Goal: Transaction & Acquisition: Purchase product/service

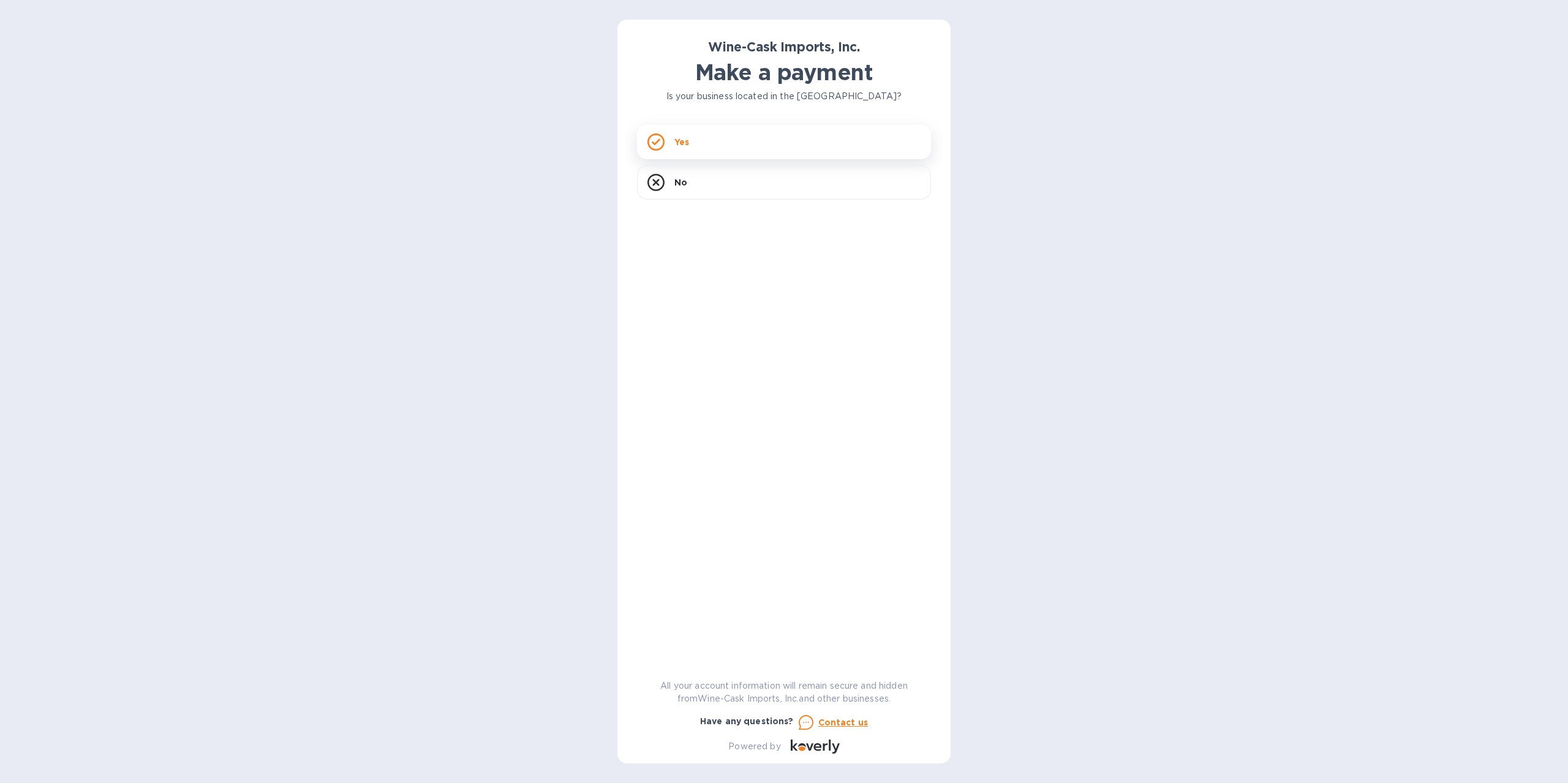
click at [693, 140] on div "Yes" at bounding box center [784, 142] width 294 height 34
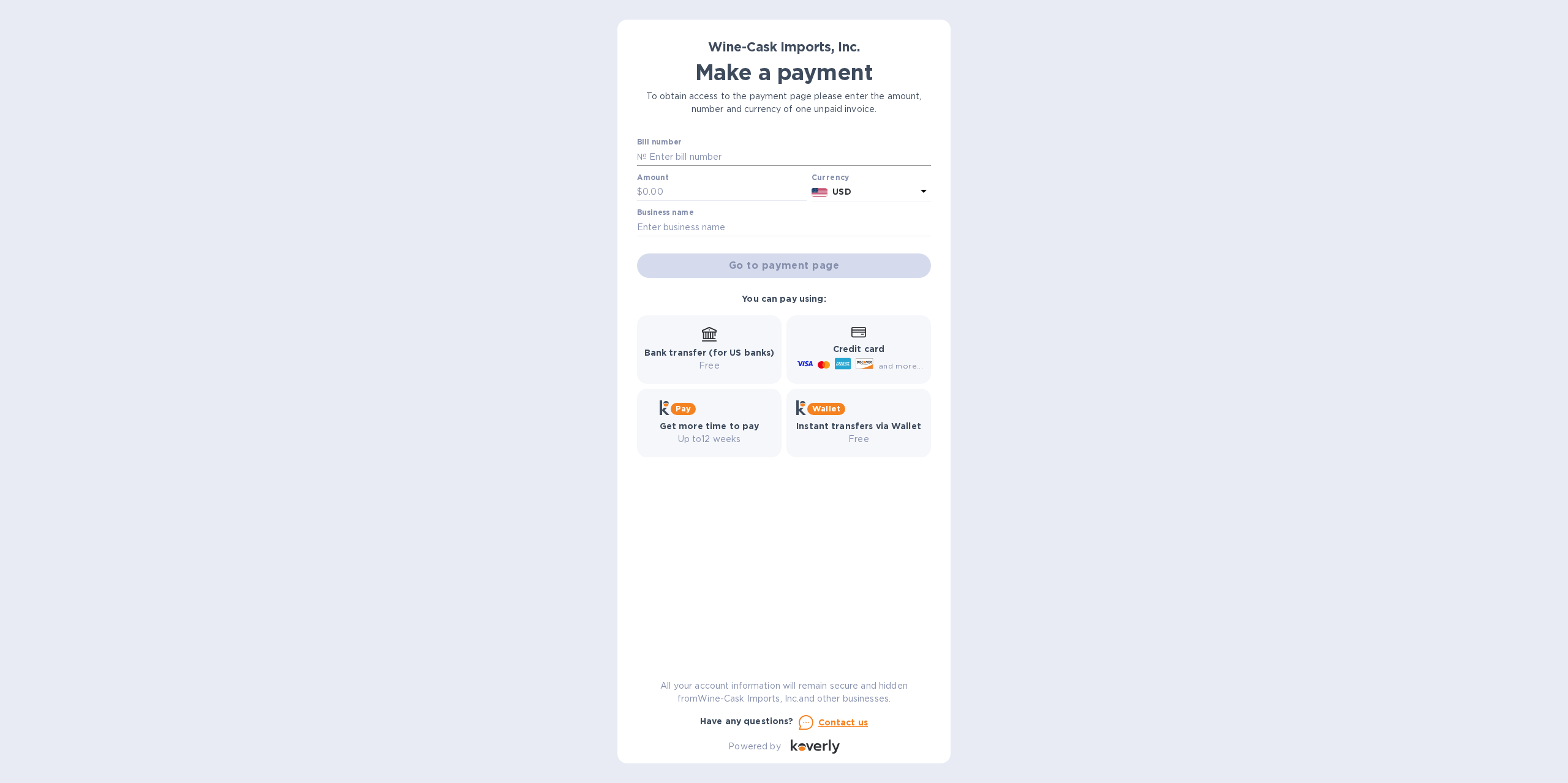
click at [698, 149] on input "text" at bounding box center [788, 157] width 284 height 18
type input "35196"
click at [666, 186] on input "text" at bounding box center [725, 192] width 164 height 18
type input "524.00"
click at [682, 228] on input "text" at bounding box center [784, 227] width 294 height 18
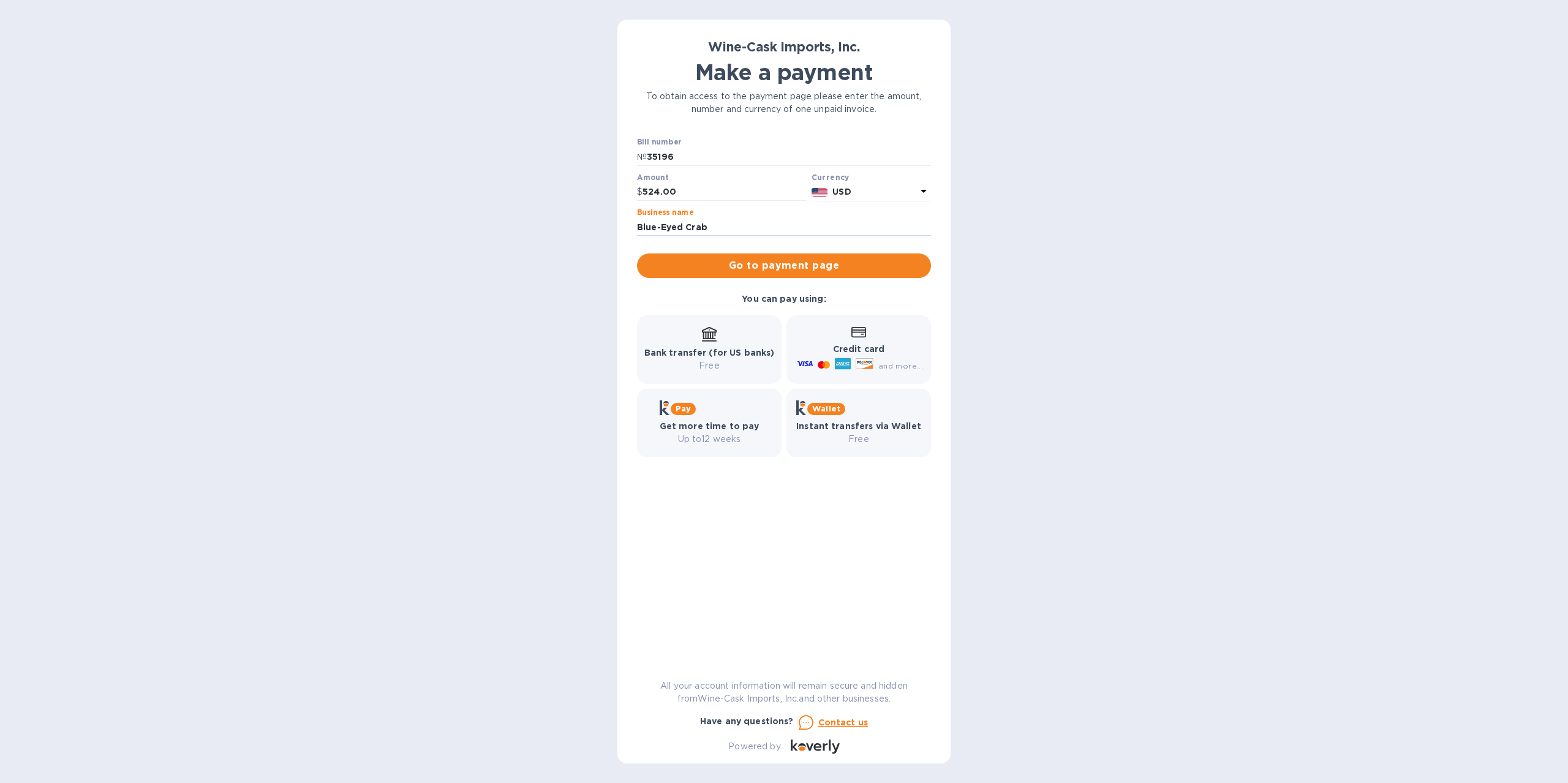
type input "Blue-Eyed Crab"
click at [1115, 270] on div "Wine-Cask Imports, Inc. Make a payment To obtain access to the payment page ple…" at bounding box center [784, 392] width 1568 height 783
click at [758, 262] on span "Go to payment page" at bounding box center [784, 266] width 274 height 14
